Goal: Transaction & Acquisition: Book appointment/travel/reservation

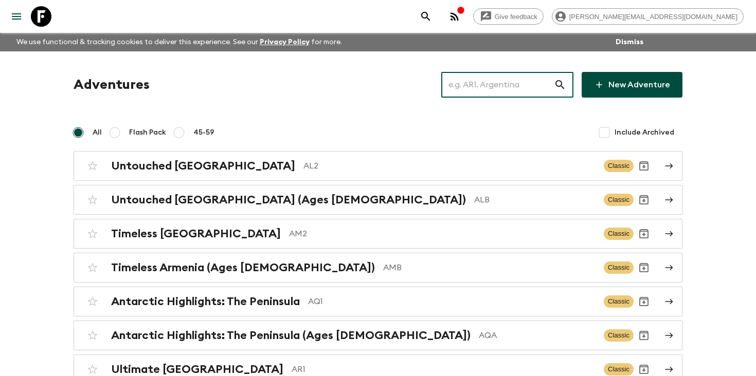
click at [511, 79] on input "text" at bounding box center [497, 84] width 113 height 29
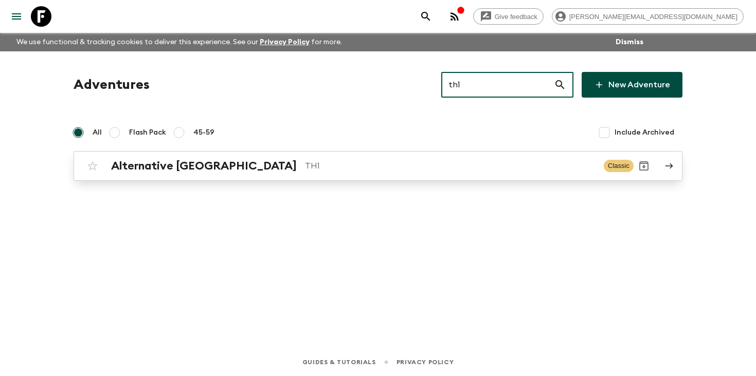
type input "th1"
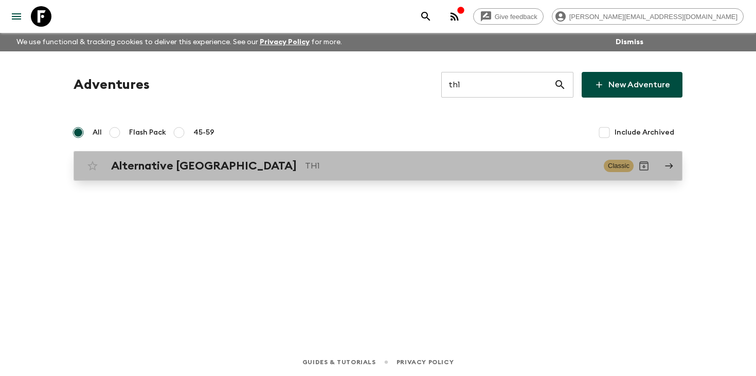
click at [305, 162] on p "TH1" at bounding box center [450, 166] width 290 height 12
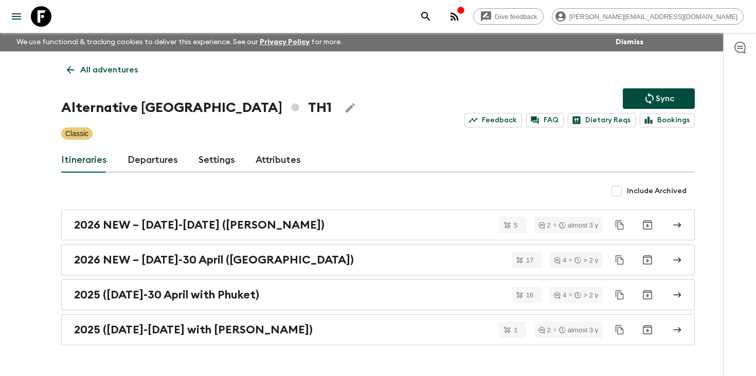
click at [150, 159] on link "Departures" at bounding box center [152, 160] width 50 height 25
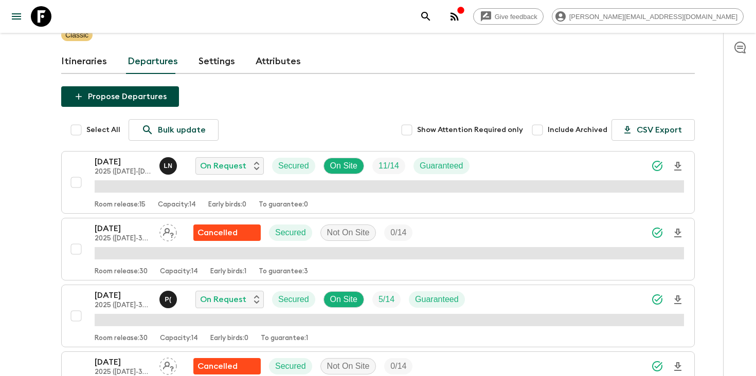
scroll to position [100, 0]
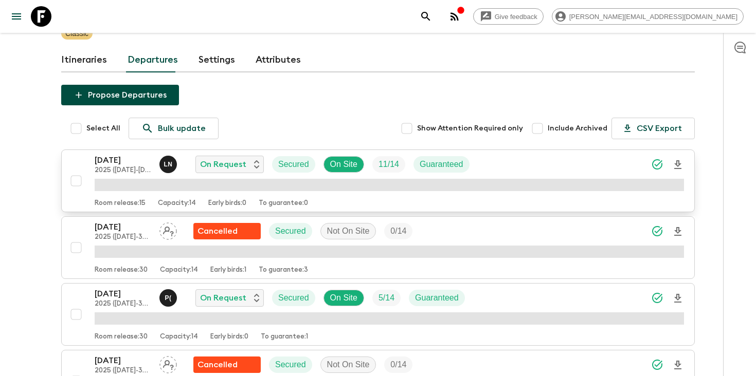
click at [676, 160] on icon "Download Onboarding" at bounding box center [677, 164] width 7 height 9
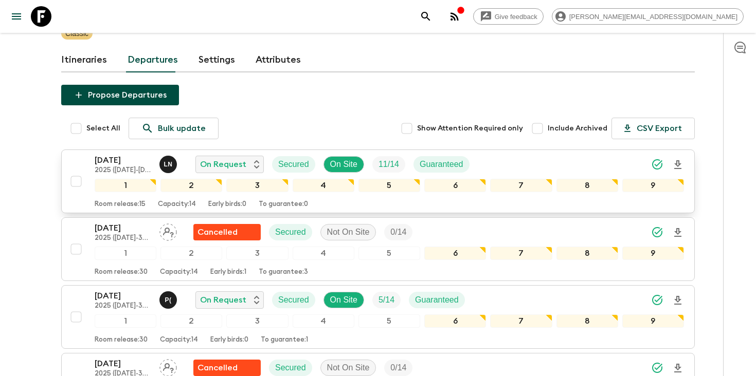
click at [131, 155] on p "[DATE]" at bounding box center [123, 160] width 57 height 12
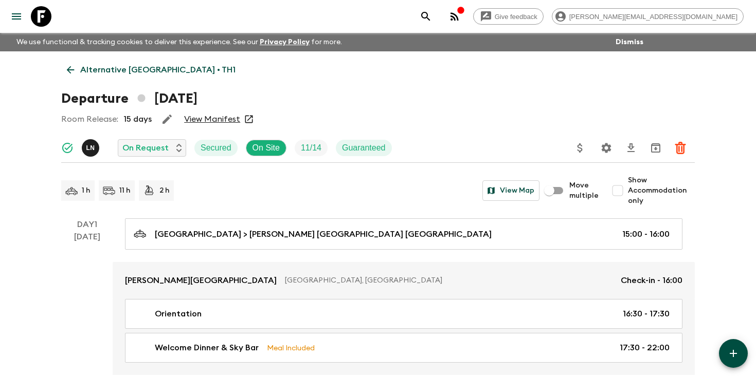
click at [432, 15] on icon "search adventures" at bounding box center [425, 16] width 12 height 12
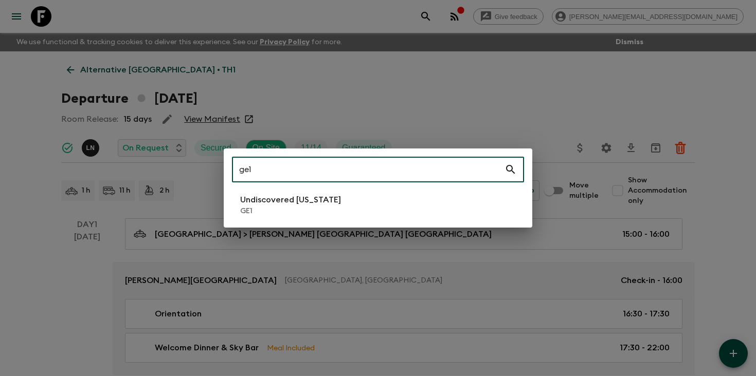
type input "ge1"
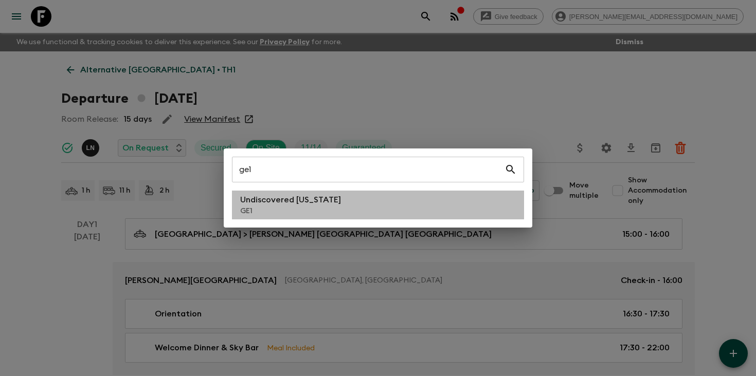
click at [323, 205] on p "Undiscovered [US_STATE]" at bounding box center [290, 200] width 101 height 12
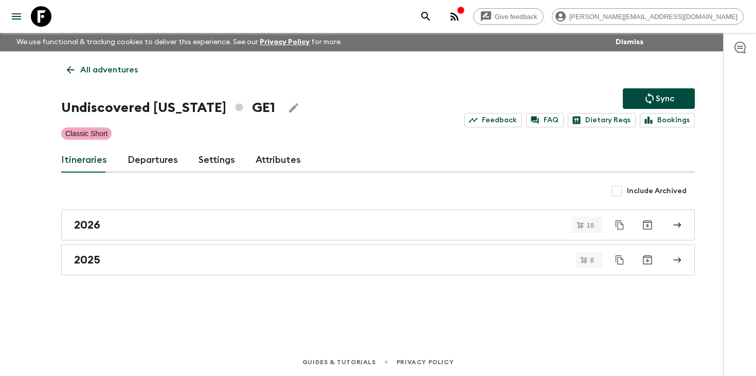
click at [148, 161] on link "Departures" at bounding box center [152, 160] width 50 height 25
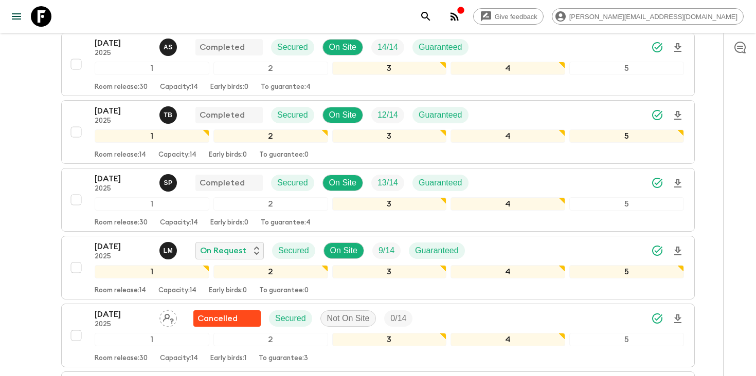
scroll to position [821, 0]
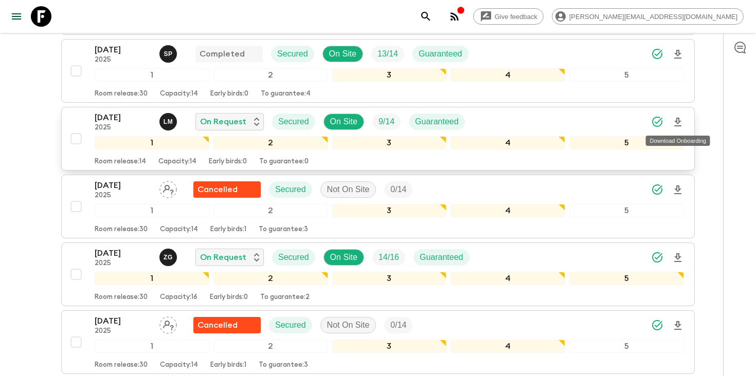
click at [679, 121] on icon "Download Onboarding" at bounding box center [677, 122] width 7 height 9
